Goal: Task Accomplishment & Management: Manage account settings

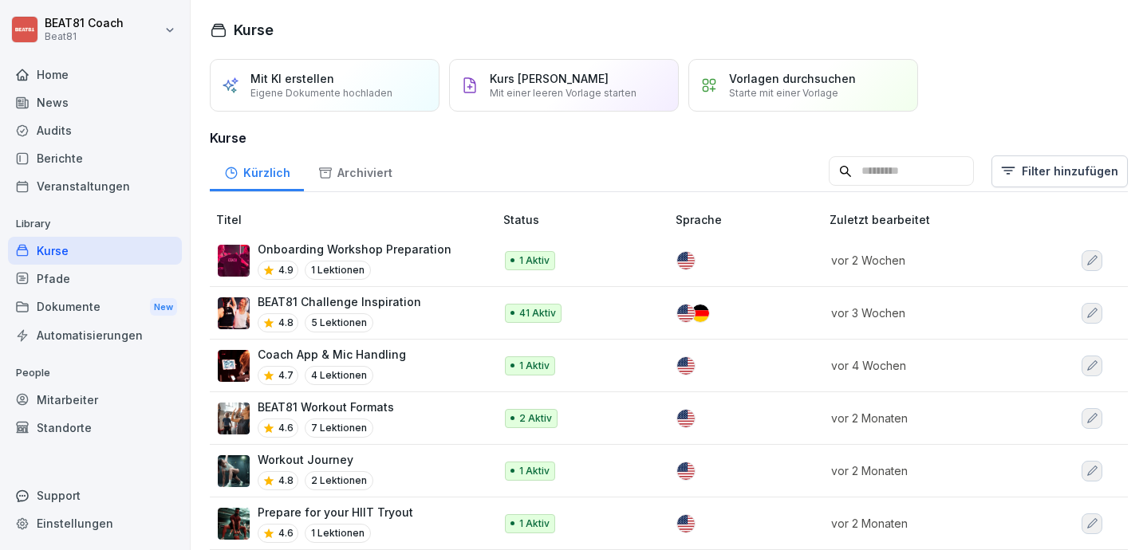
click at [105, 401] on div "Mitarbeiter" at bounding box center [95, 400] width 174 height 28
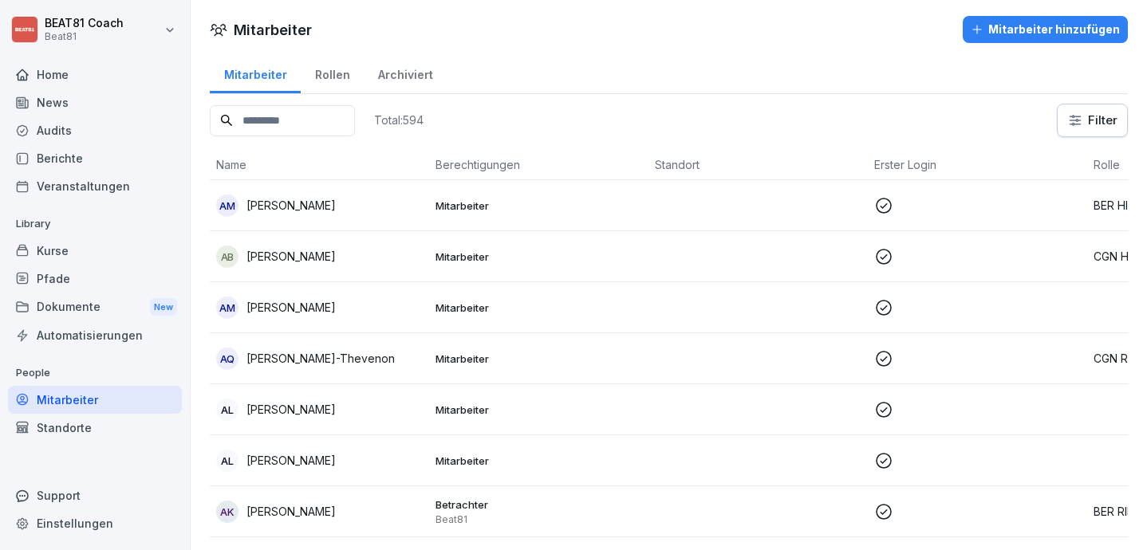
click at [286, 125] on input at bounding box center [282, 120] width 145 height 31
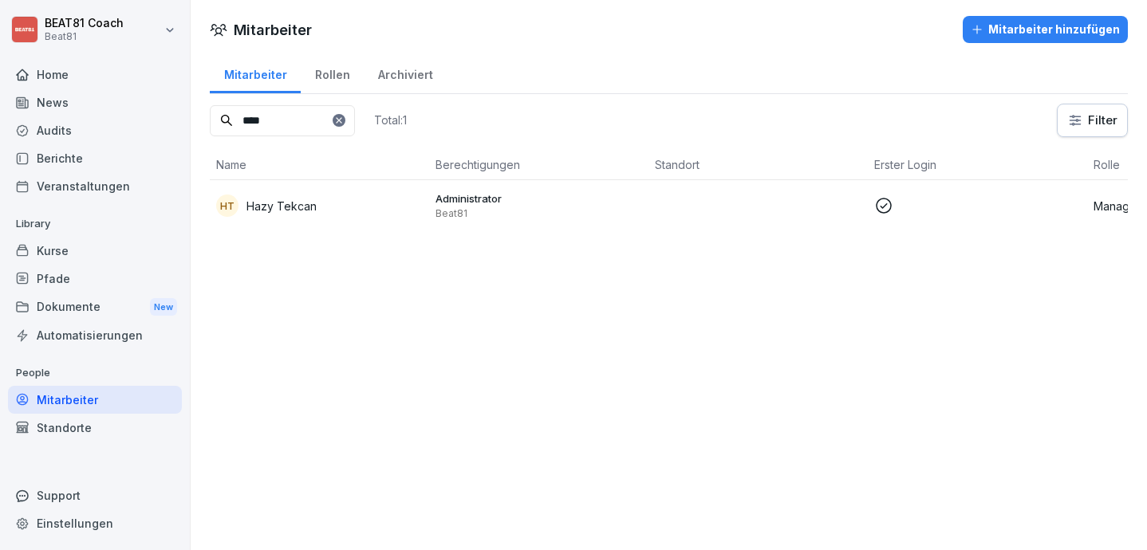
type input "****"
click at [290, 215] on div "HT Hazy Tekcan" at bounding box center [319, 206] width 207 height 22
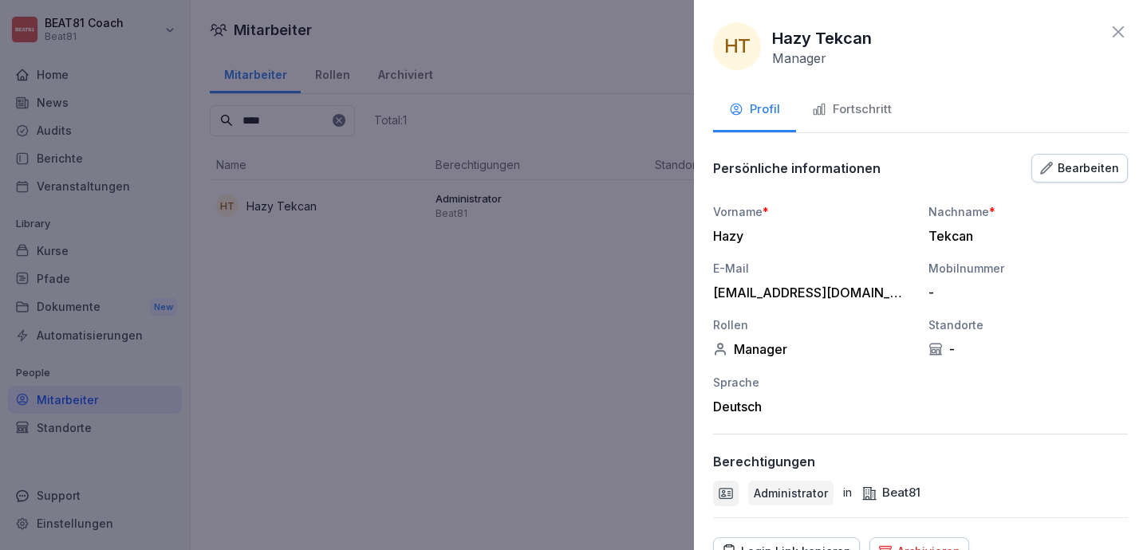
click at [1070, 172] on div "Bearbeiten" at bounding box center [1079, 169] width 79 height 18
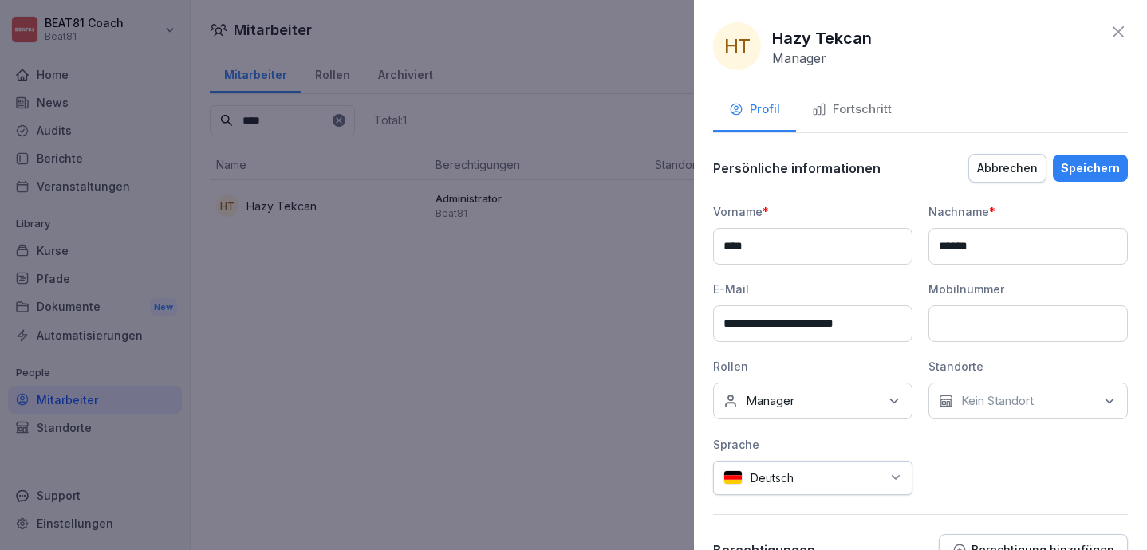
click at [889, 391] on div "Keine Rollen Manager" at bounding box center [812, 401] width 199 height 37
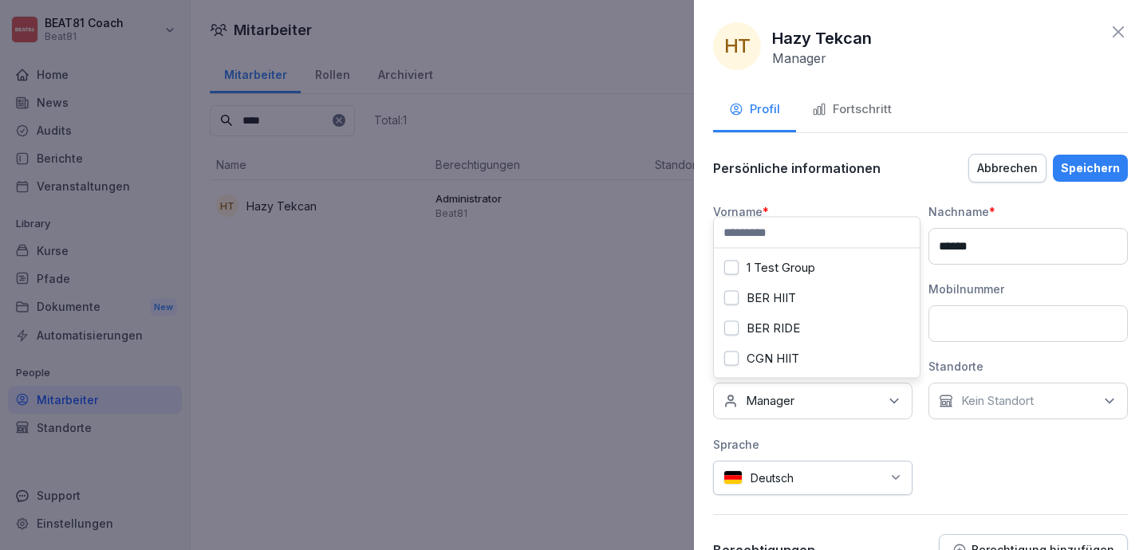
click at [898, 434] on div "**********" at bounding box center [920, 349] width 415 height 292
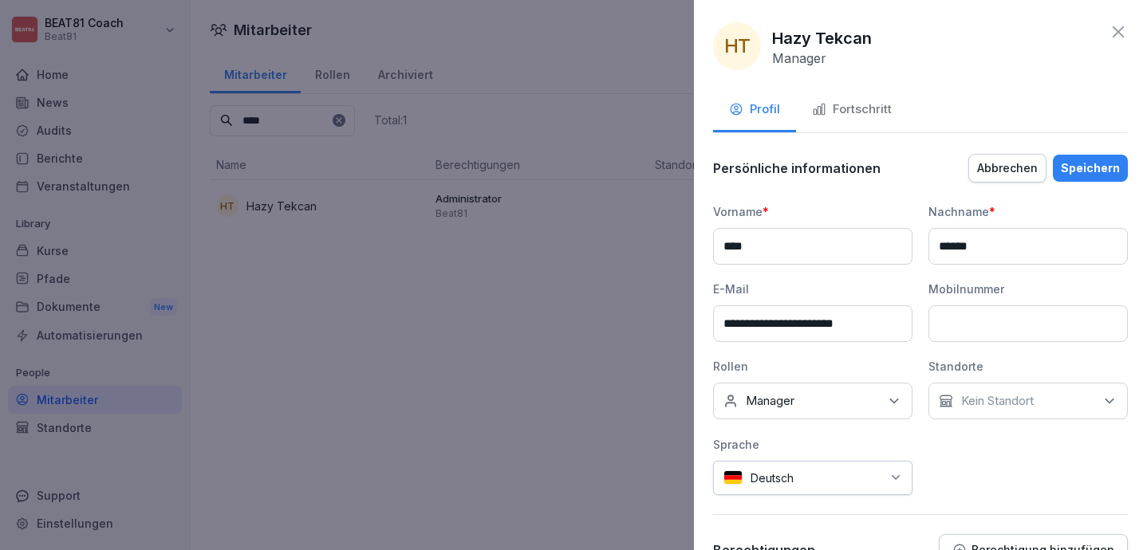
click at [898, 400] on icon at bounding box center [894, 401] width 16 height 16
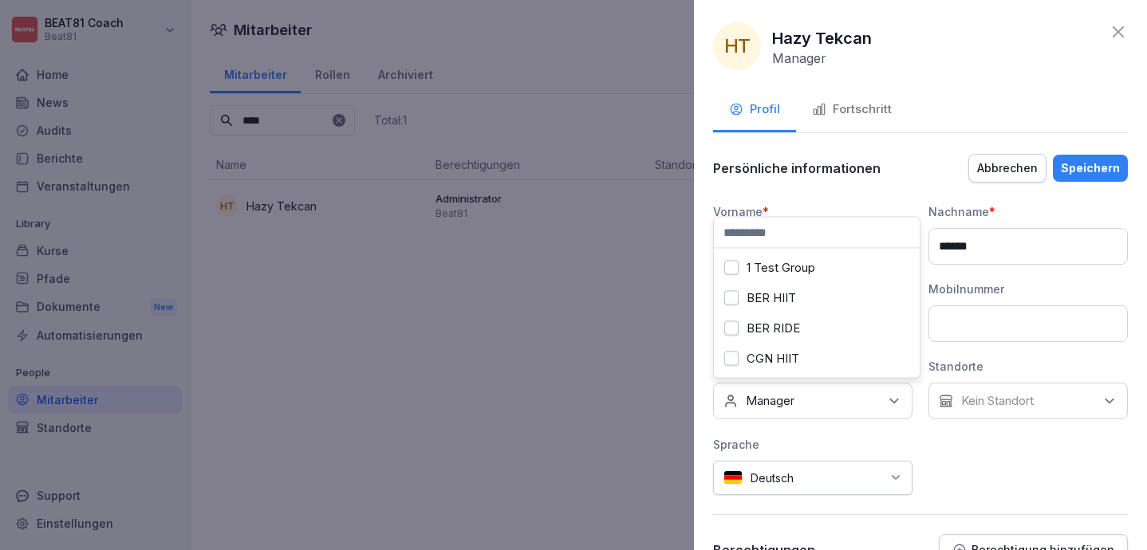
click at [959, 458] on div "**********" at bounding box center [920, 349] width 415 height 292
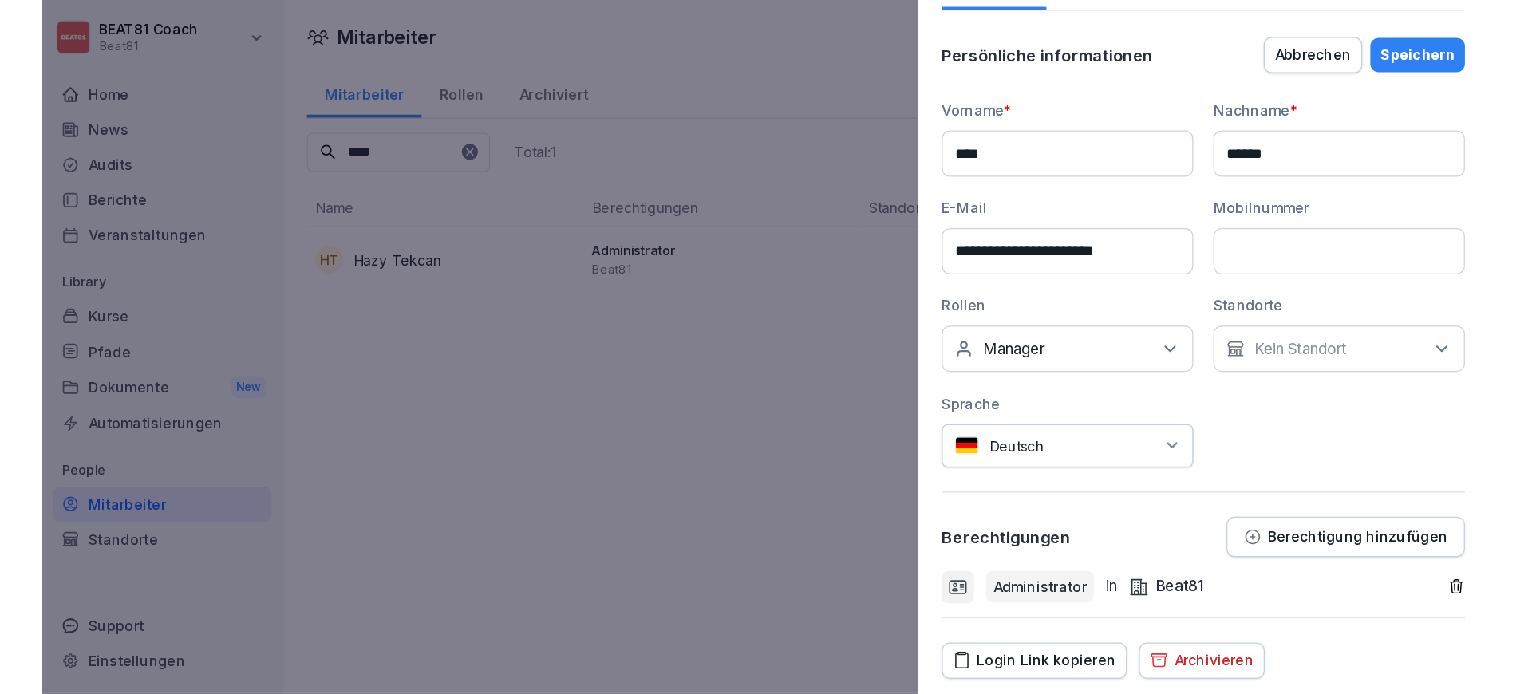
scroll to position [174, 0]
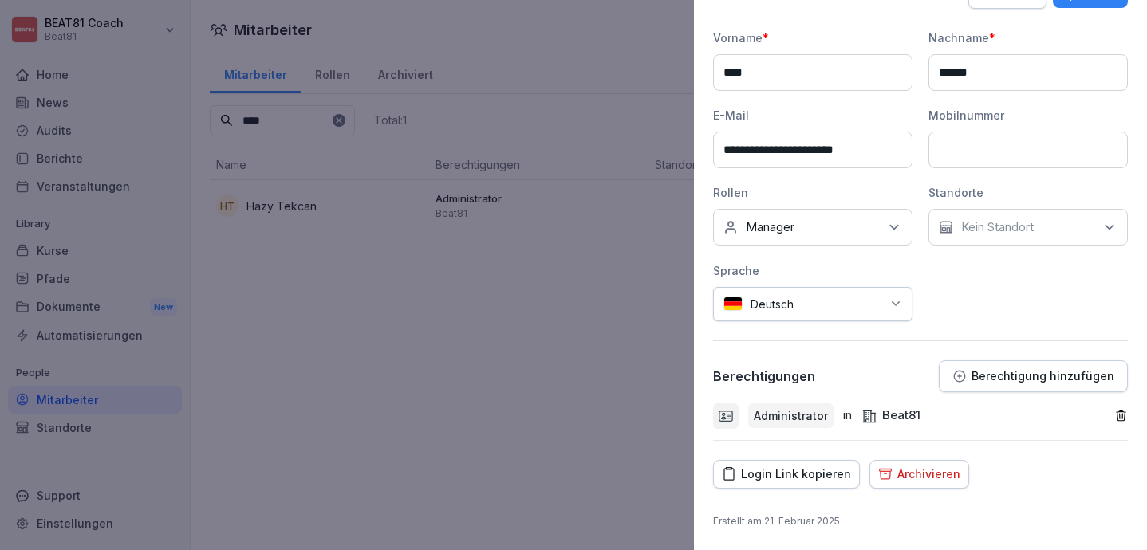
click at [1008, 364] on button "Berechtigung hinzufügen" at bounding box center [1033, 377] width 189 height 32
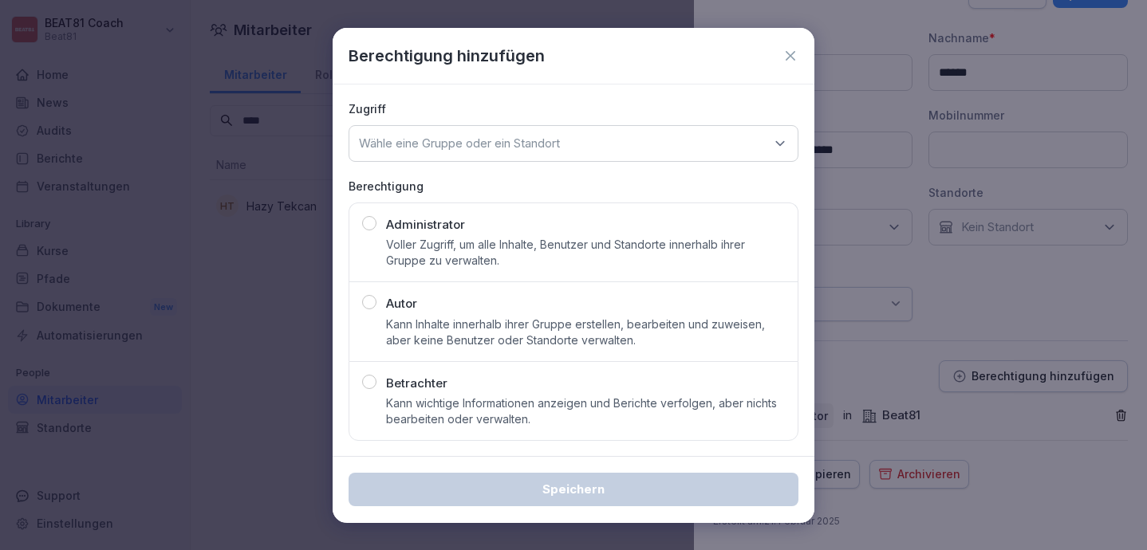
click at [522, 271] on button "Administrator [PERSON_NAME] Zugriff, um alle Inhalte, Benutzer und Standorte in…" at bounding box center [574, 243] width 450 height 80
click at [538, 136] on p "Wähle eine Gruppe oder ein Standort" at bounding box center [459, 144] width 201 height 16
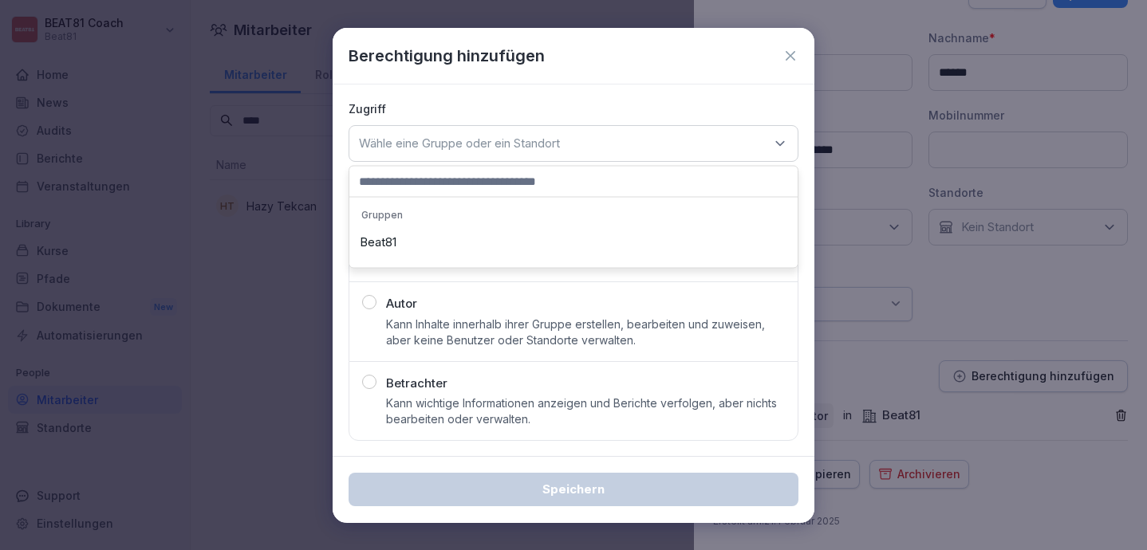
click at [528, 239] on div "Beat81" at bounding box center [573, 242] width 440 height 30
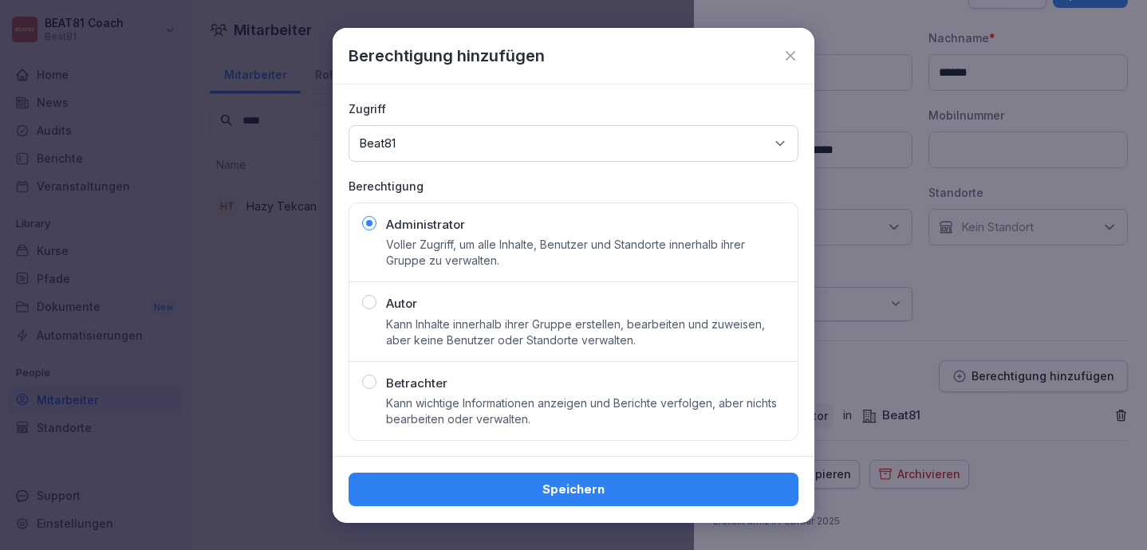
click at [601, 491] on div "Speichern" at bounding box center [573, 491] width 424 height 18
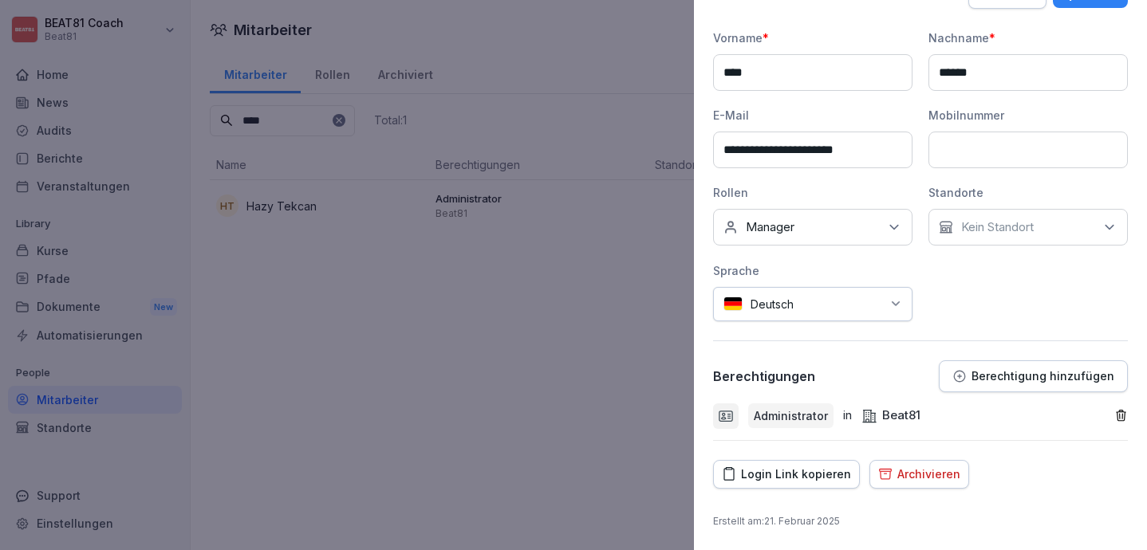
click at [568, 427] on div at bounding box center [573, 275] width 1147 height 550
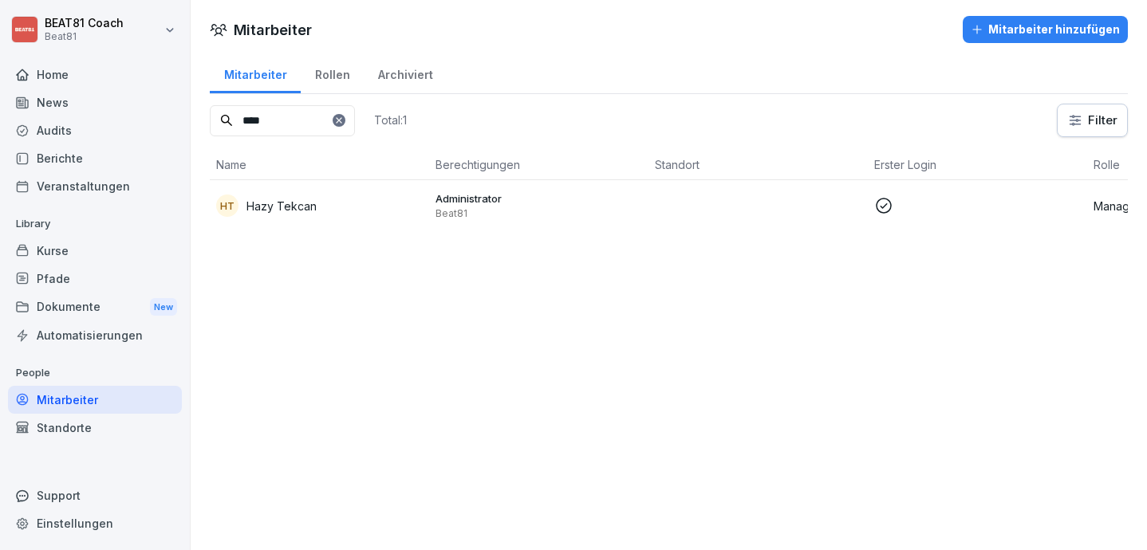
click at [137, 69] on div "Home" at bounding box center [95, 75] width 174 height 28
